Goal: Task Accomplishment & Management: Complete application form

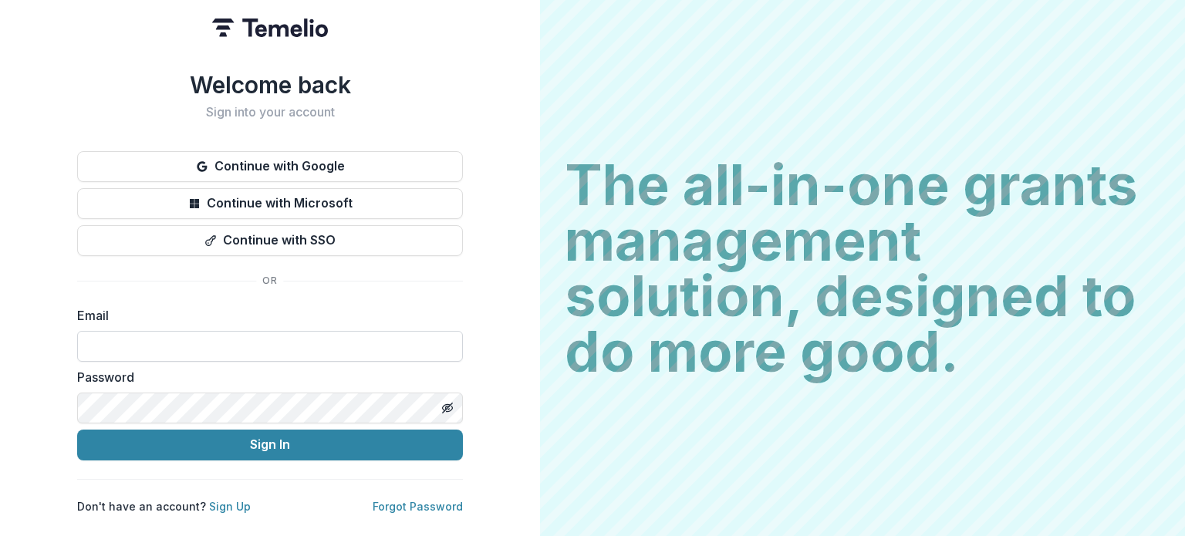
click at [373, 343] on input at bounding box center [270, 346] width 386 height 31
type input "**********"
click at [444, 405] on icon "Toggle password visibility" at bounding box center [447, 408] width 12 height 12
click at [77, 430] on button "Sign In" at bounding box center [270, 445] width 386 height 31
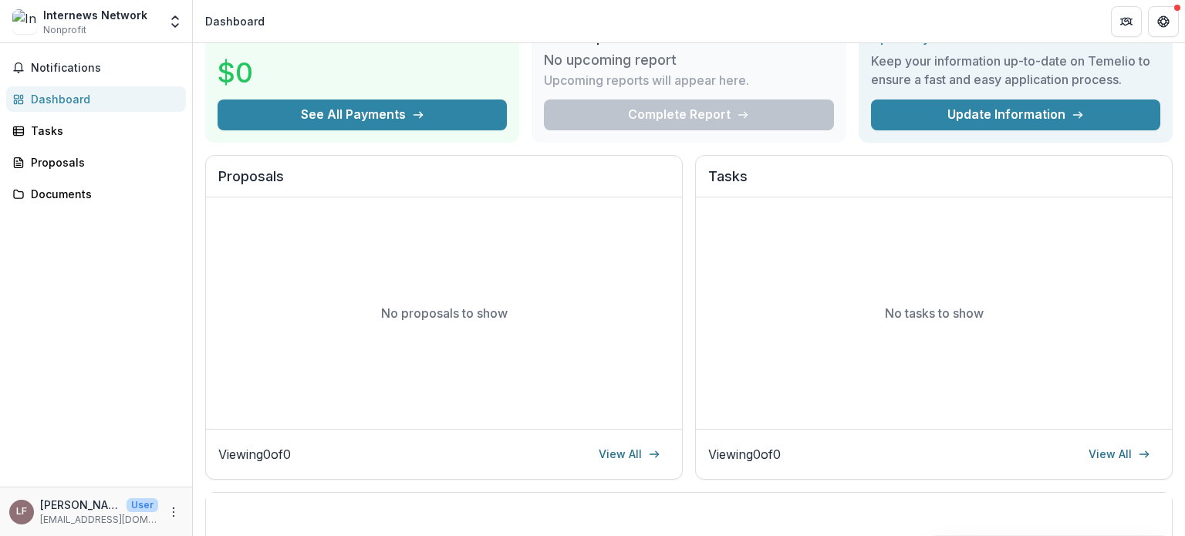
scroll to position [154, 0]
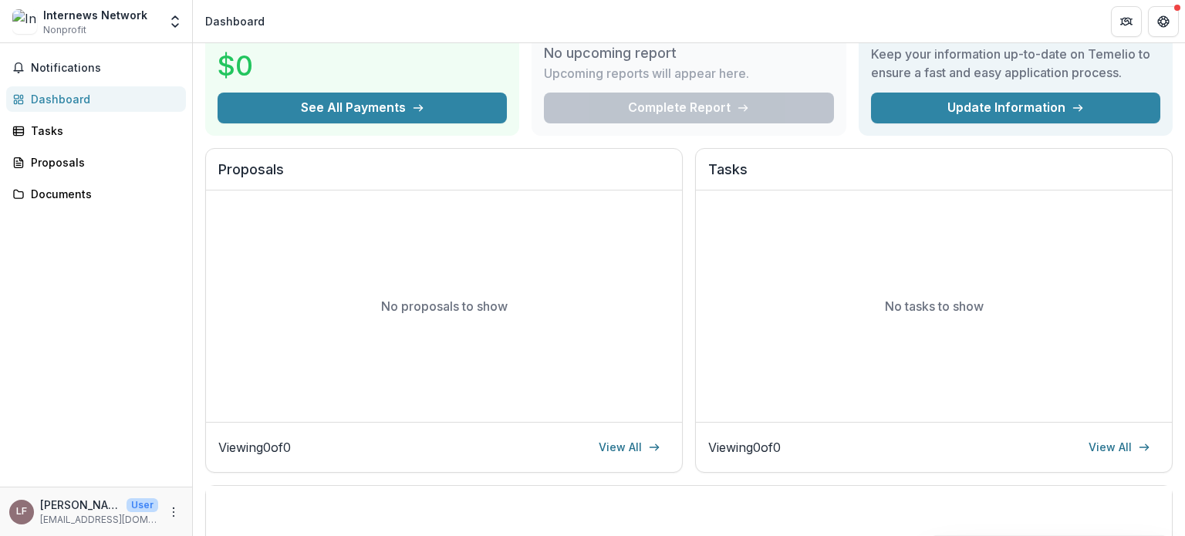
click at [696, 292] on div "No tasks to show" at bounding box center [934, 306] width 476 height 231
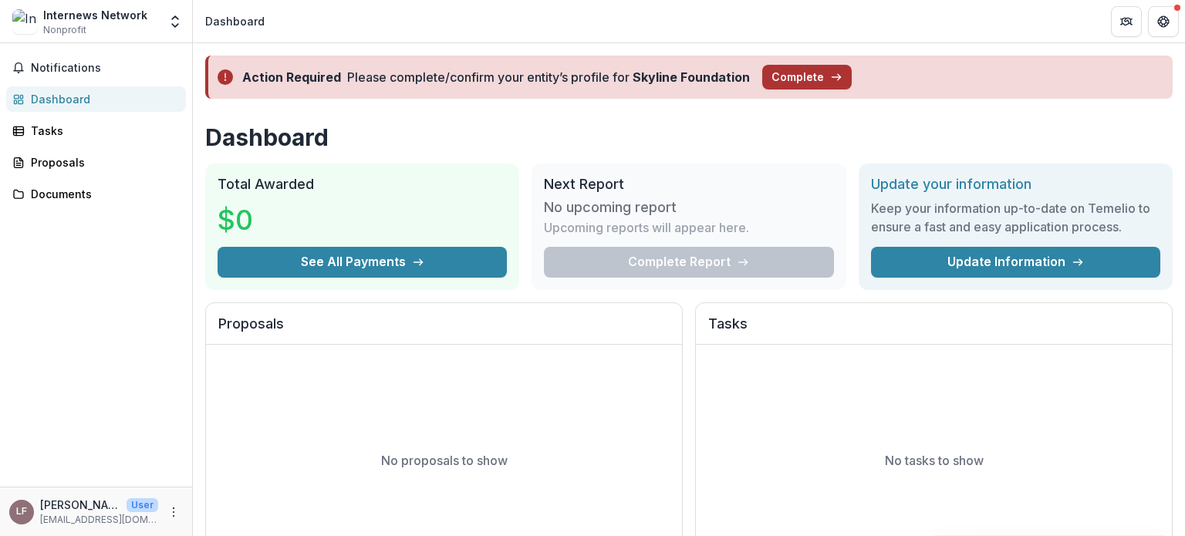
click at [798, 77] on button "Complete" at bounding box center [806, 77] width 89 height 25
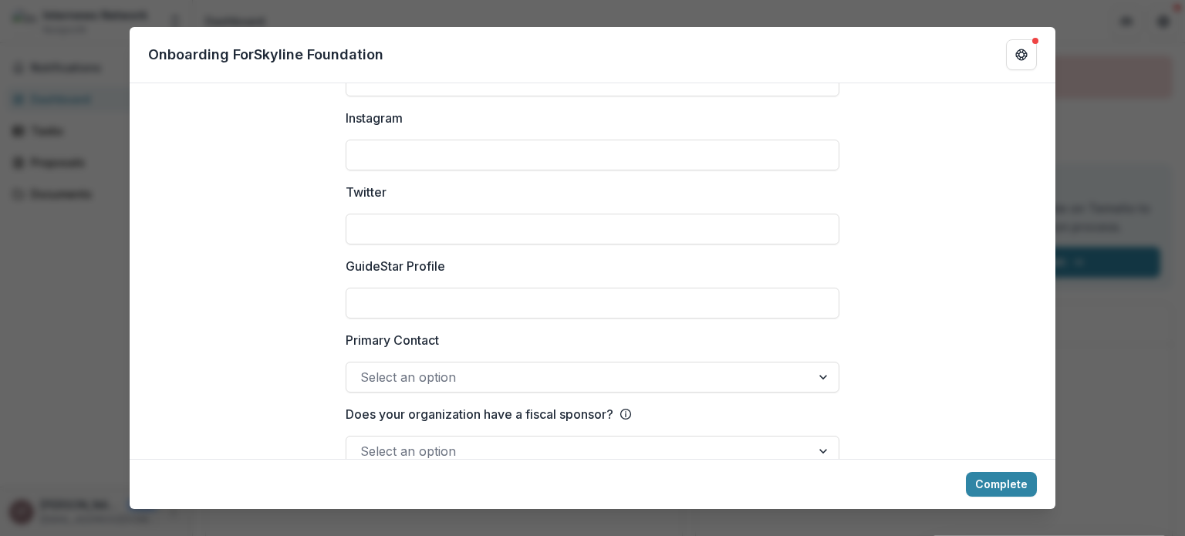
scroll to position [2188, 0]
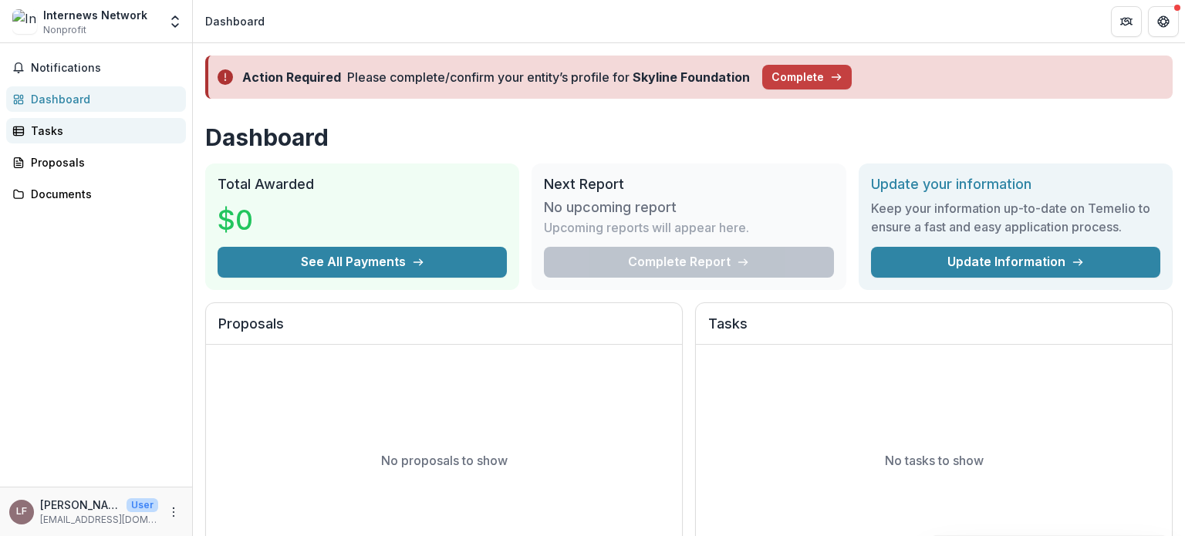
click at [93, 130] on div "Tasks" at bounding box center [102, 131] width 143 height 16
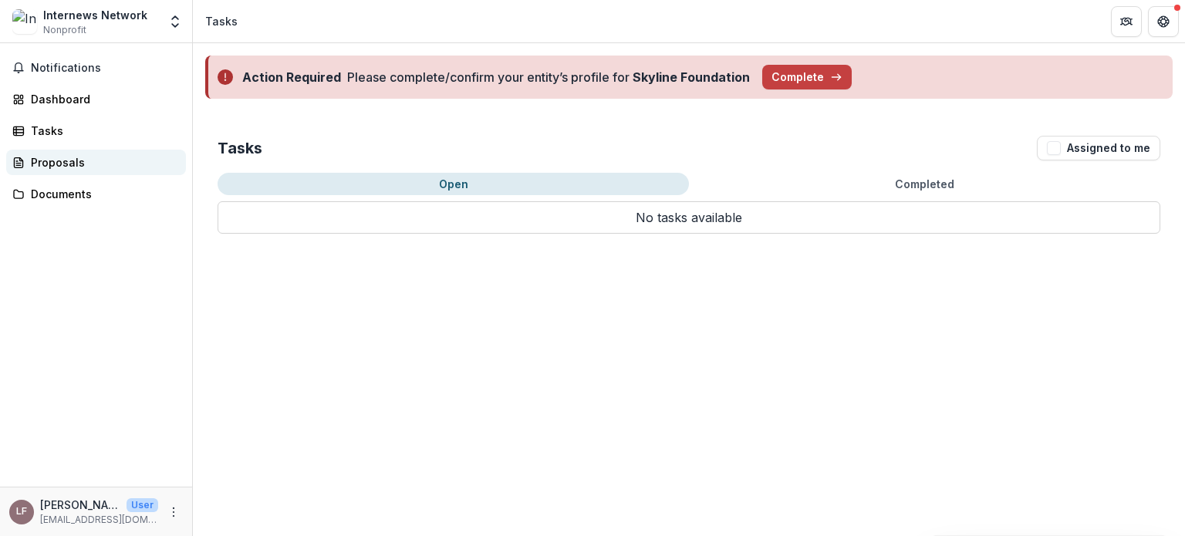
click at [96, 163] on div "Proposals" at bounding box center [102, 162] width 143 height 16
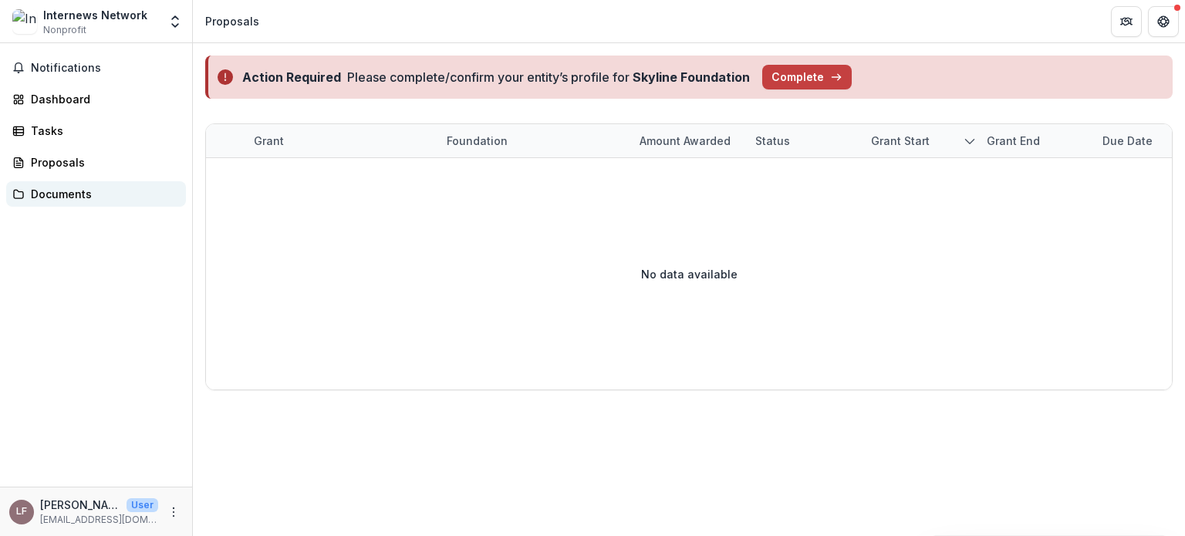
click at [57, 198] on div "Documents" at bounding box center [102, 194] width 143 height 16
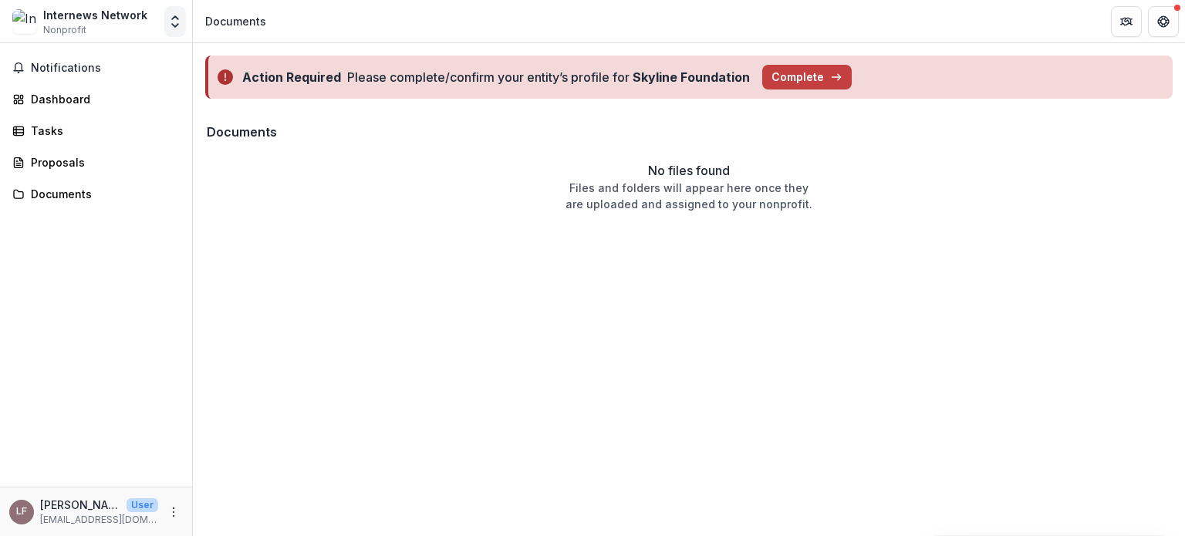
click at [170, 26] on icon "Open entity switcher" at bounding box center [174, 21] width 15 height 15
click at [111, 352] on div "Notifications Dashboard Tasks Proposals Documents" at bounding box center [96, 265] width 192 height 444
click at [72, 77] on button "Notifications" at bounding box center [96, 68] width 180 height 25
click at [67, 106] on div "Dashboard" at bounding box center [102, 99] width 143 height 16
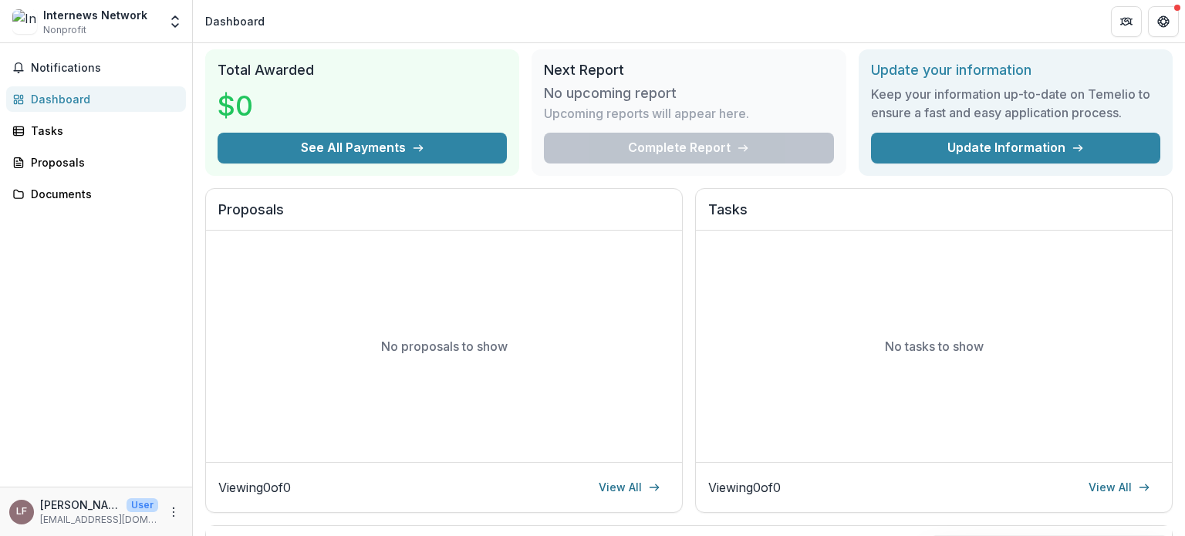
scroll to position [77, 0]
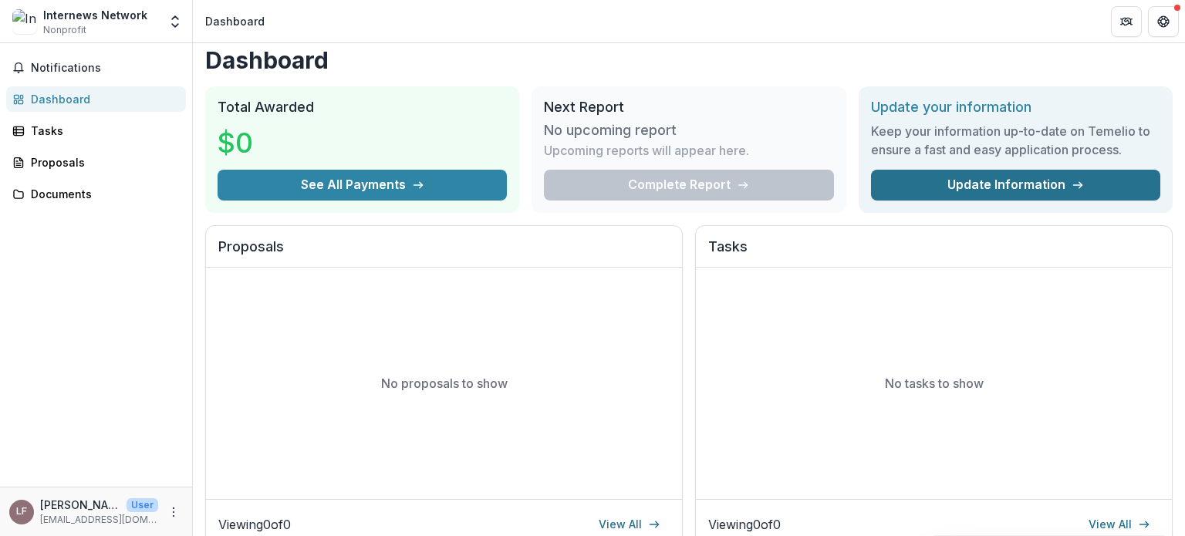
click at [907, 191] on link "Update Information" at bounding box center [1015, 185] width 289 height 31
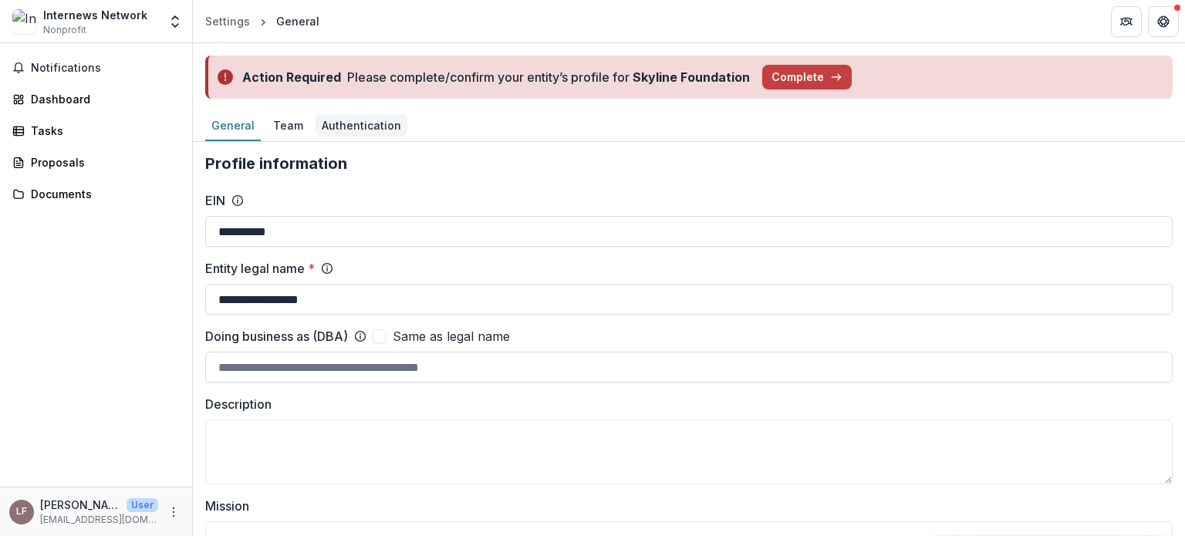
click at [364, 132] on div "Authentication" at bounding box center [362, 125] width 92 height 22
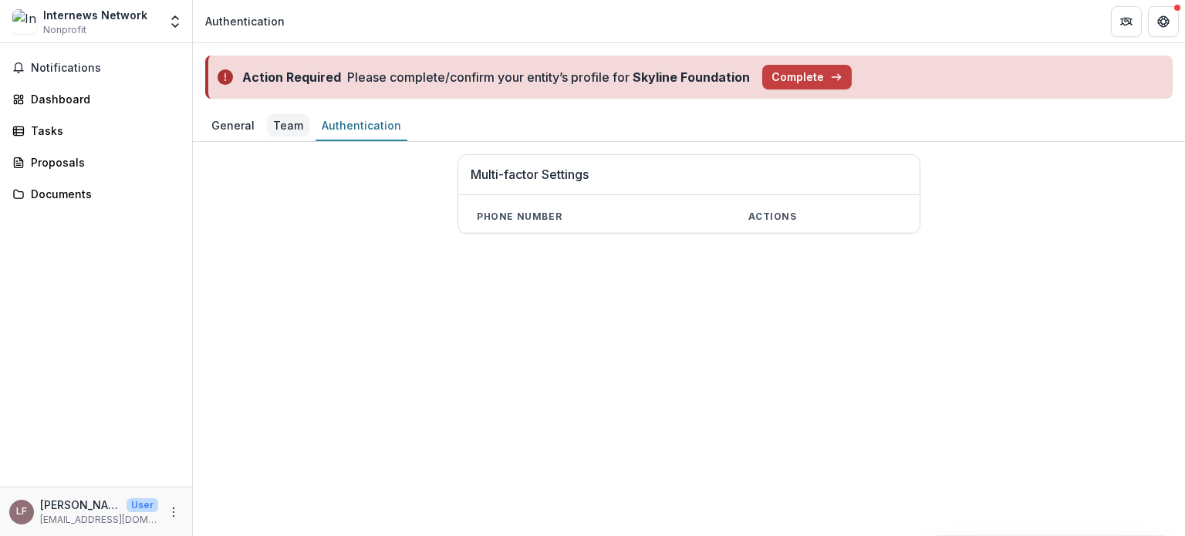
click at [268, 132] on div "Team" at bounding box center [288, 125] width 42 height 22
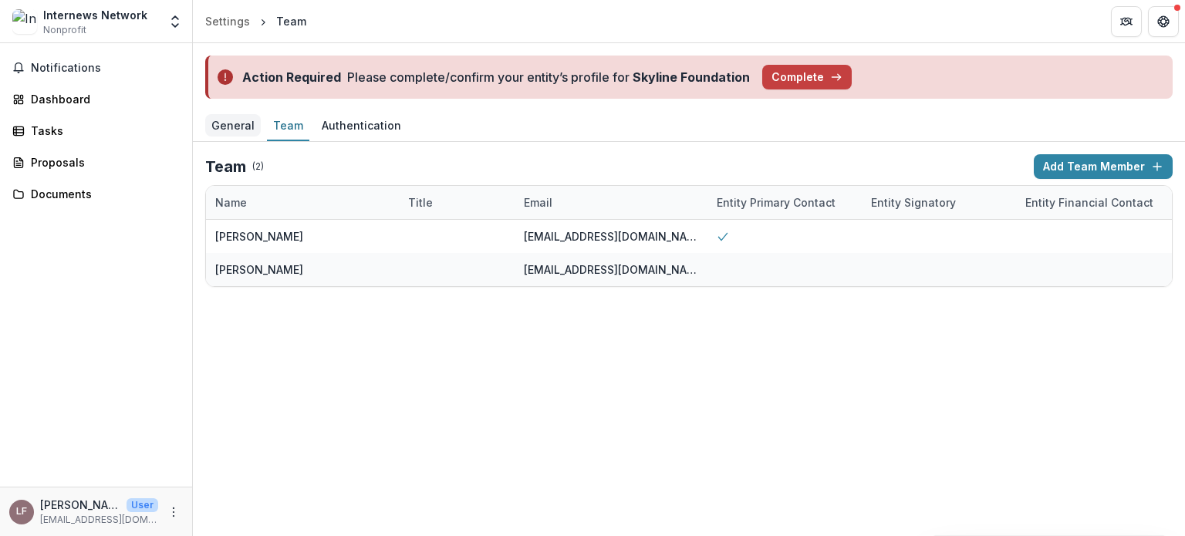
click at [230, 127] on div "General" at bounding box center [233, 125] width 56 height 22
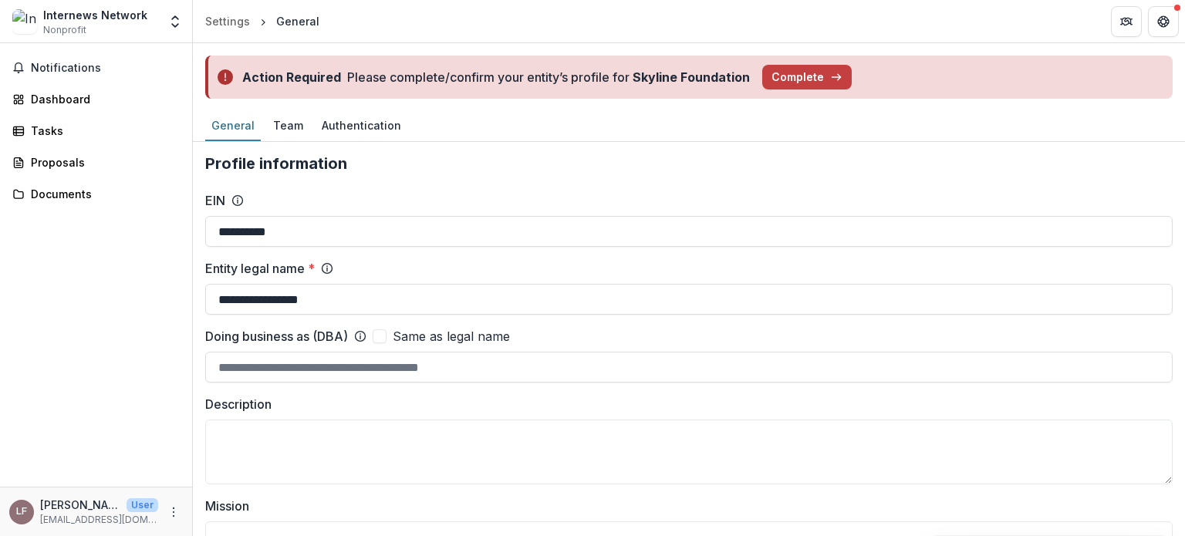
click at [103, 220] on div "Notifications Dashboard Tasks Proposals Documents" at bounding box center [96, 265] width 192 height 444
click at [91, 191] on div "Documents" at bounding box center [102, 194] width 143 height 16
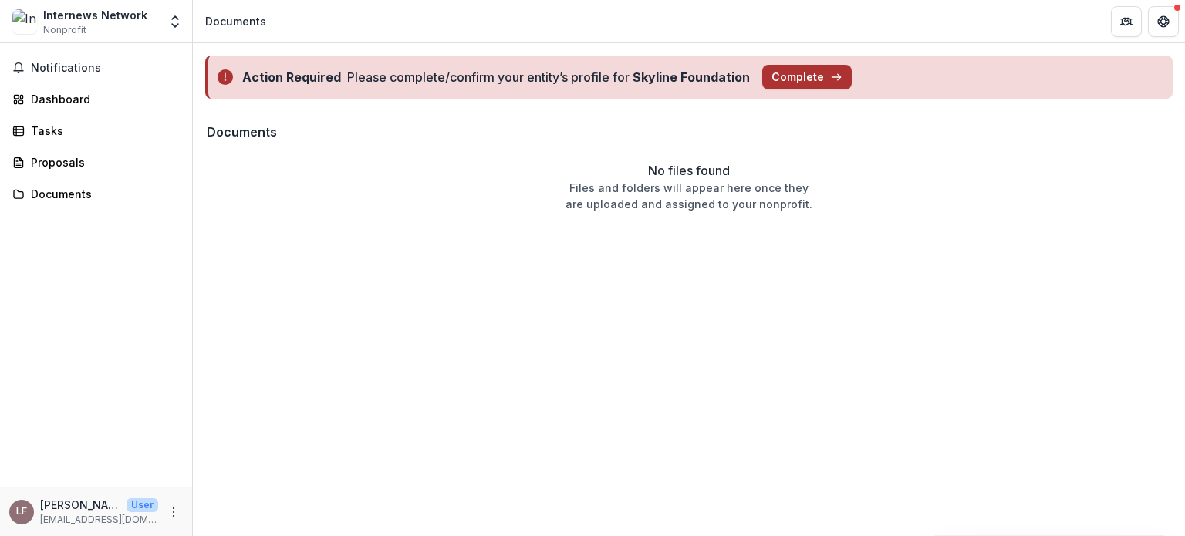
click at [808, 73] on button "Complete" at bounding box center [806, 77] width 89 height 25
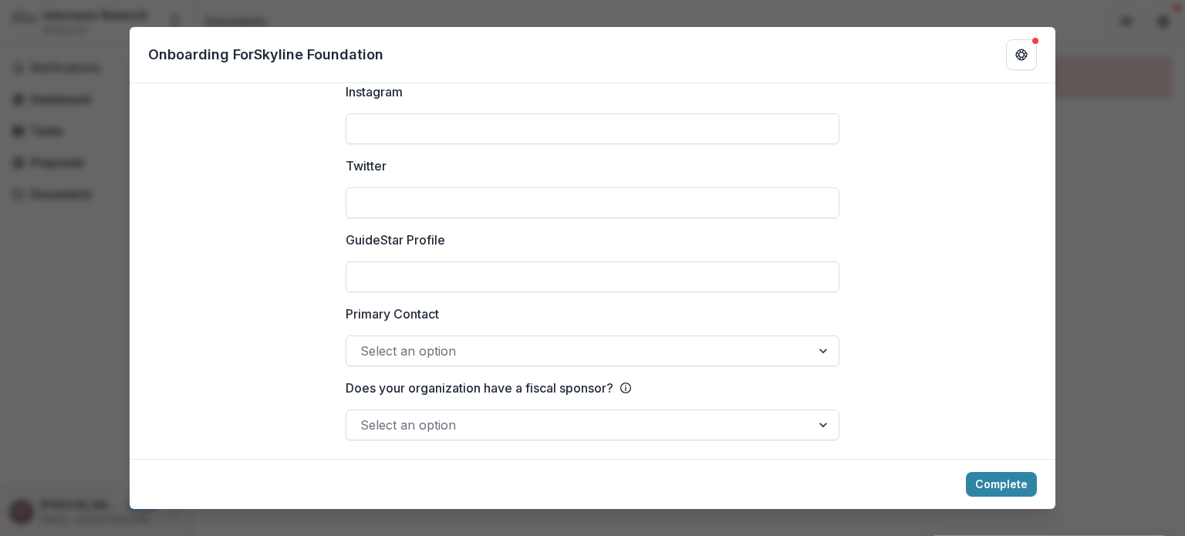
scroll to position [2188, 0]
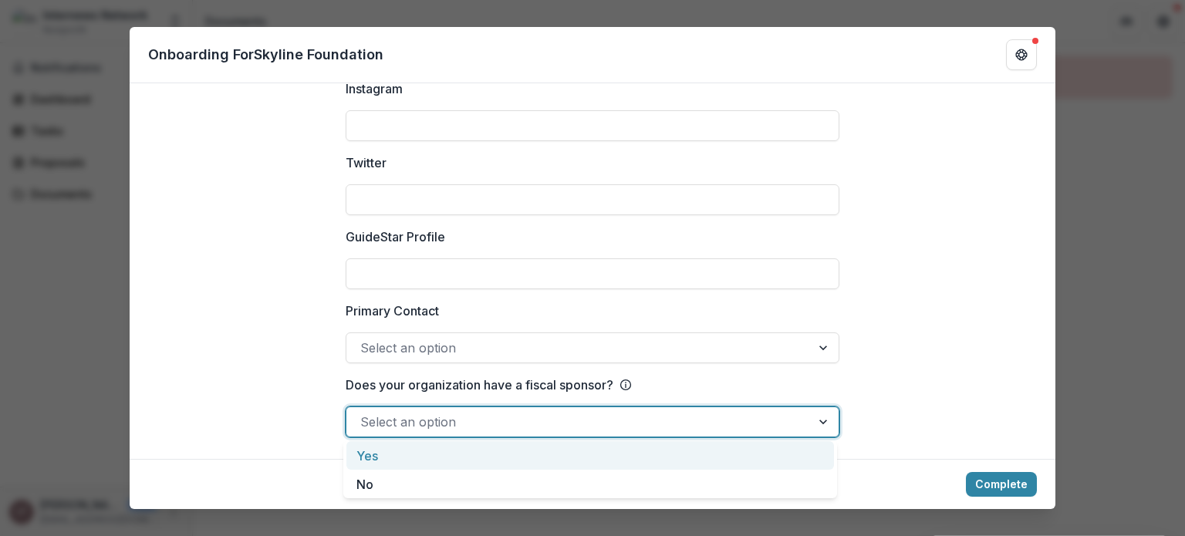
click at [419, 411] on div at bounding box center [578, 422] width 437 height 22
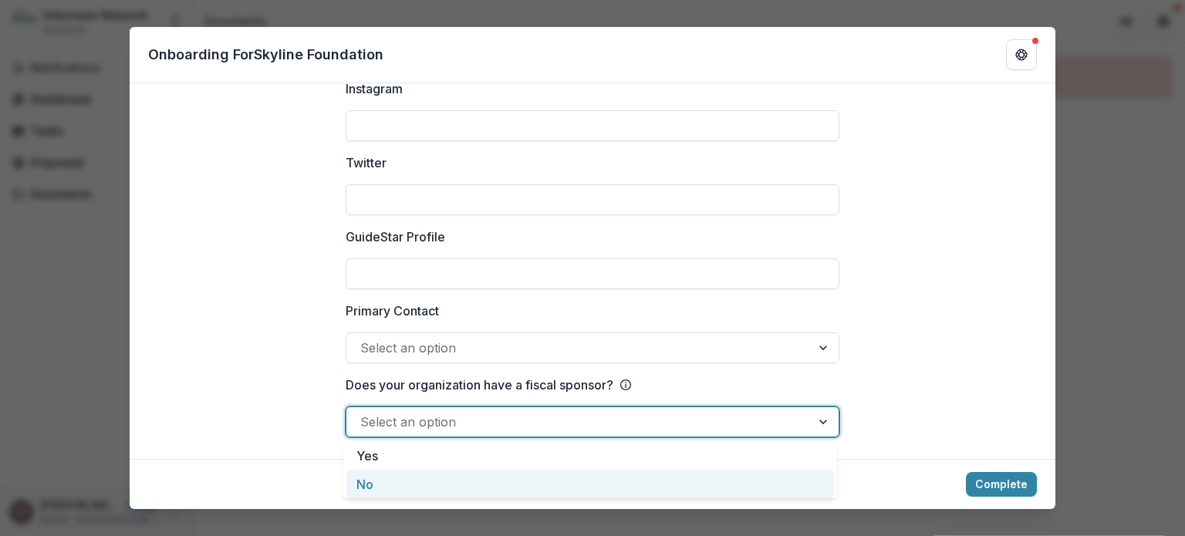
click at [380, 486] on div "No" at bounding box center [590, 484] width 488 height 29
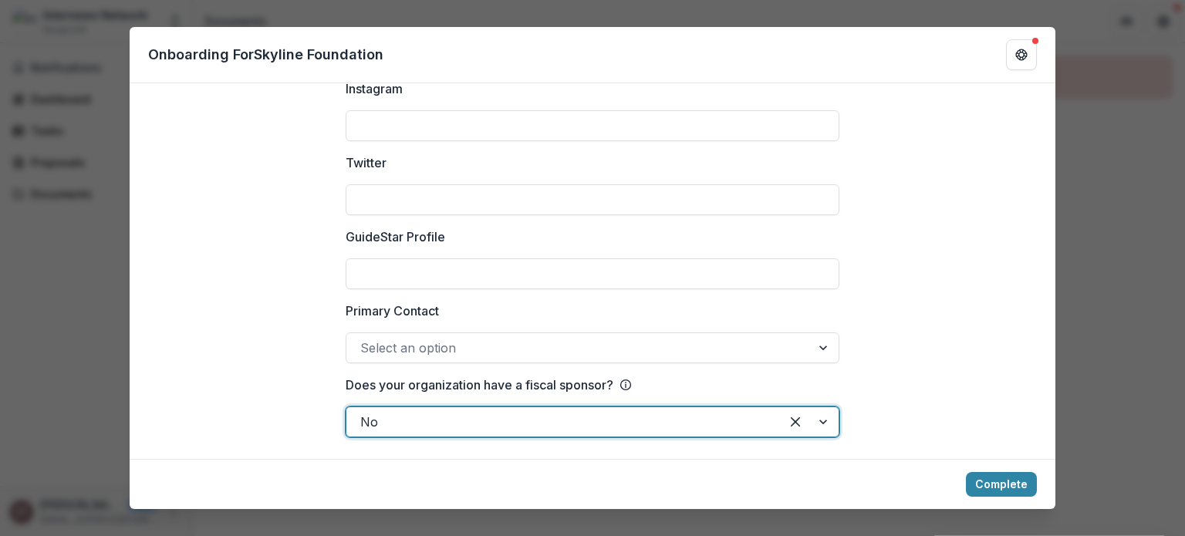
click at [402, 339] on div at bounding box center [578, 348] width 437 height 22
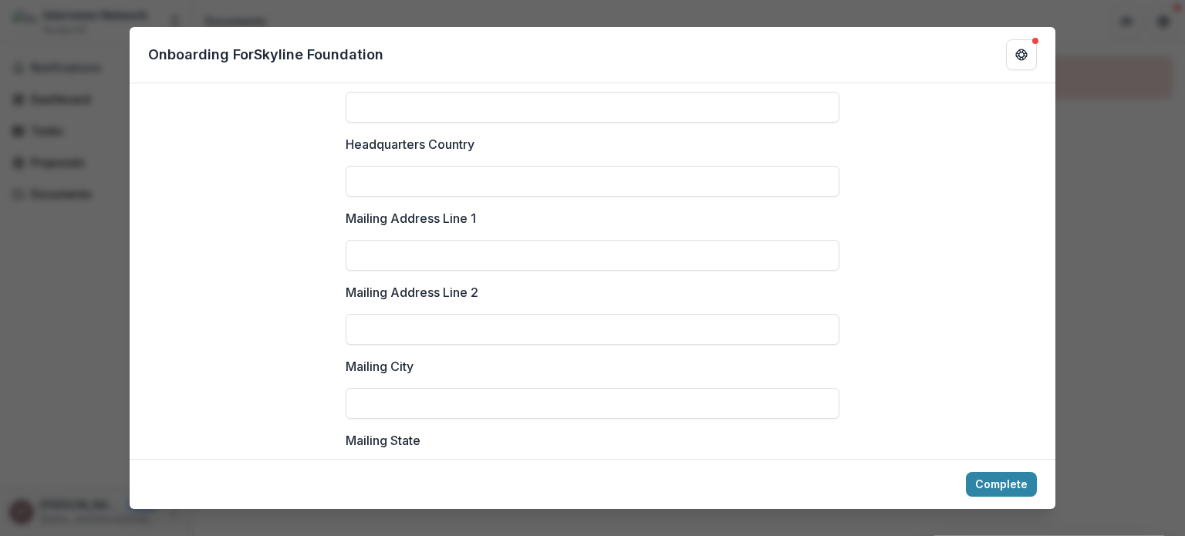
scroll to position [0, 0]
